Goal: Find specific fact: Find specific fact

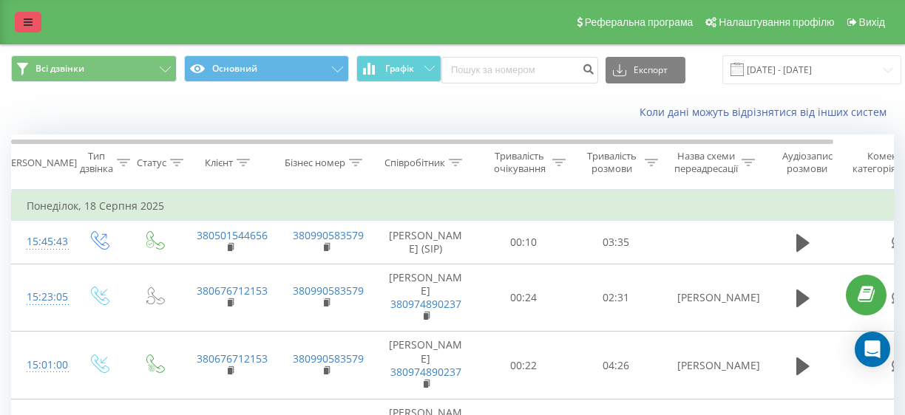
click at [31, 30] on link at bounding box center [28, 22] width 27 height 21
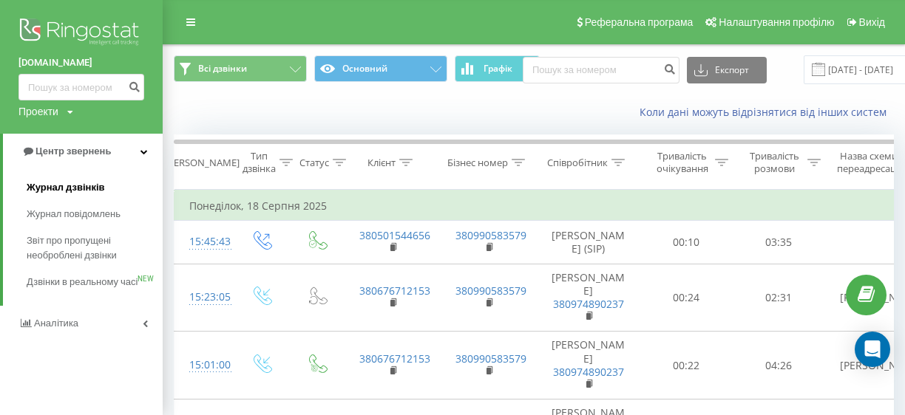
click at [92, 188] on span "Журнал дзвінків" at bounding box center [66, 187] width 78 height 15
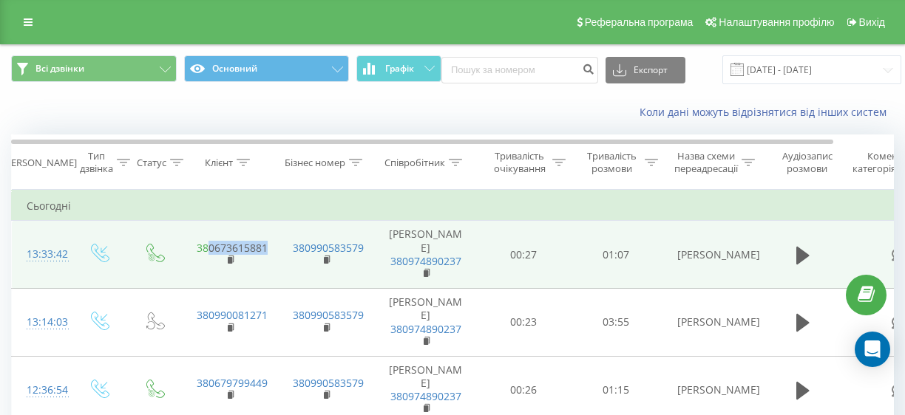
drag, startPoint x: 271, startPoint y: 245, endPoint x: 208, endPoint y: 242, distance: 63.7
click at [208, 242] on td "380673615881" at bounding box center [230, 255] width 96 height 68
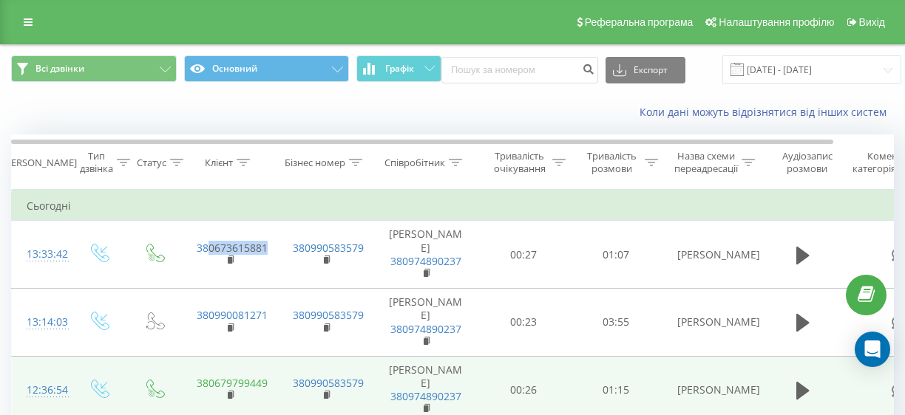
copy link "0673615881"
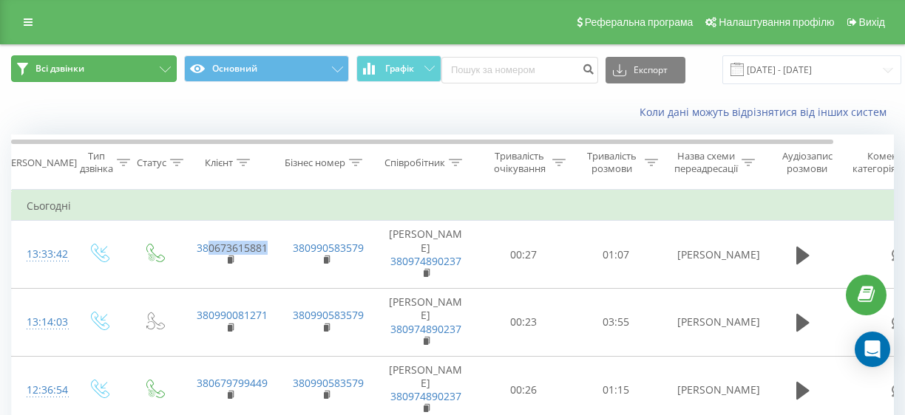
click at [30, 72] on button "Всі дзвінки" at bounding box center [94, 68] width 166 height 27
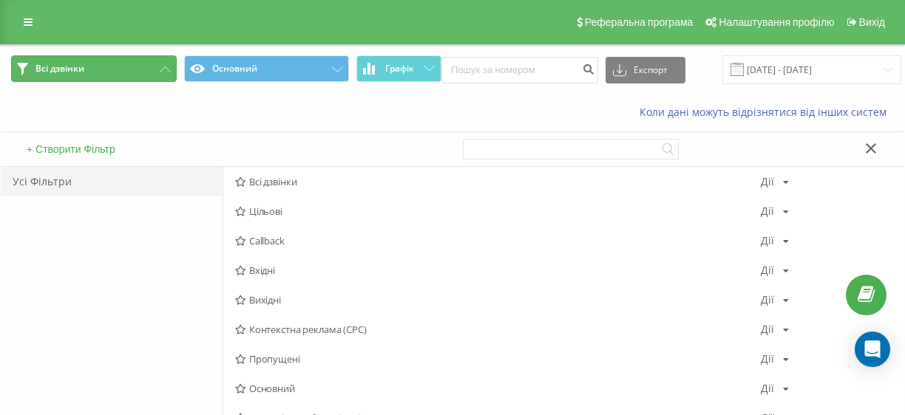
click at [69, 71] on span "Всі дзвінки" at bounding box center [59, 69] width 49 height 12
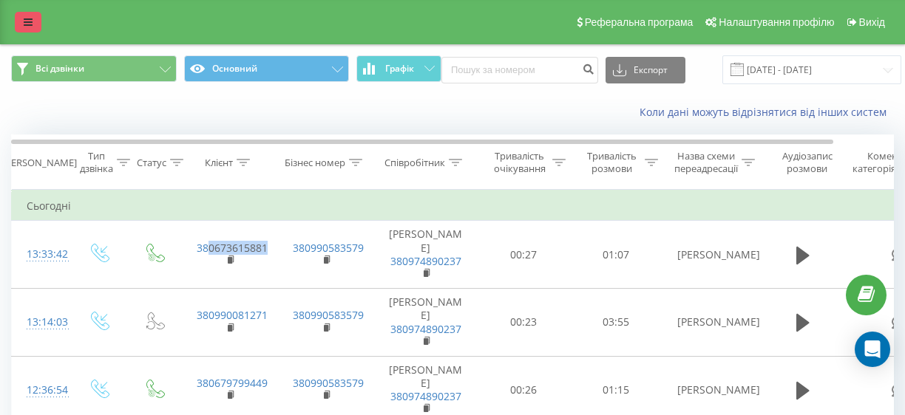
click at [33, 27] on link at bounding box center [28, 22] width 27 height 21
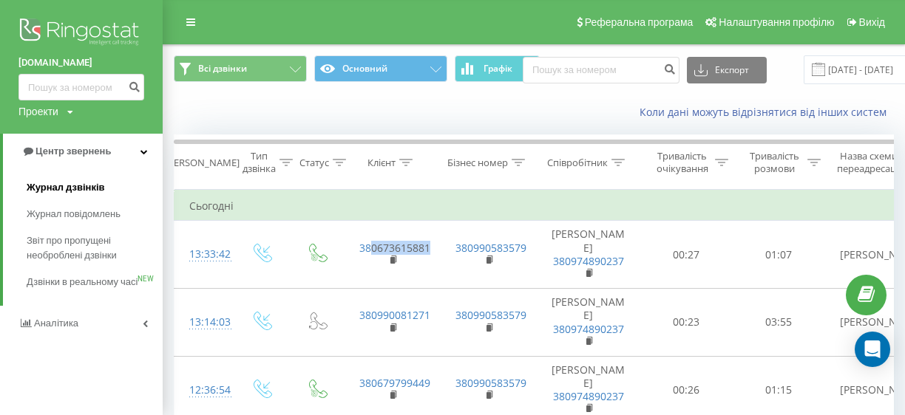
click at [101, 190] on span "Журнал дзвінків" at bounding box center [66, 187] width 78 height 15
click at [98, 183] on span "Журнал дзвінків" at bounding box center [66, 187] width 78 height 15
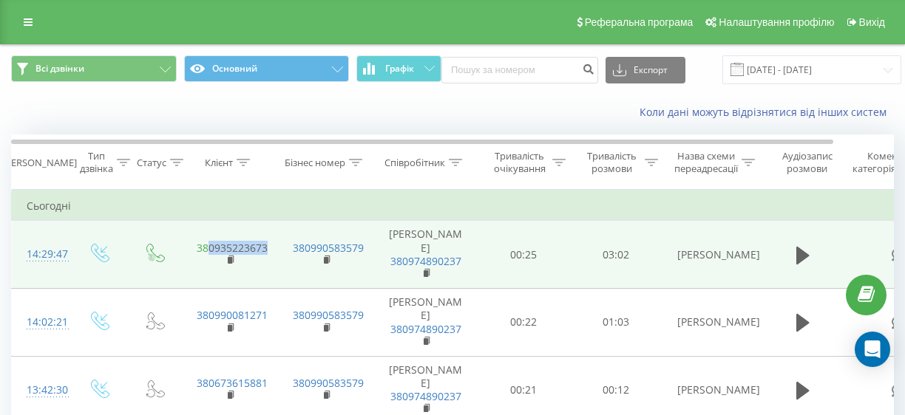
drag, startPoint x: 276, startPoint y: 242, endPoint x: 208, endPoint y: 240, distance: 67.3
click at [208, 240] on td "380935223673" at bounding box center [230, 255] width 96 height 68
copy link "0935223673"
